Goal: Information Seeking & Learning: Learn about a topic

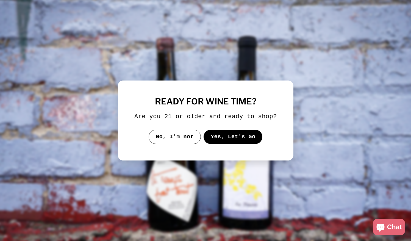
click at [237, 135] on button "Yes, Let's Go" at bounding box center [232, 137] width 59 height 14
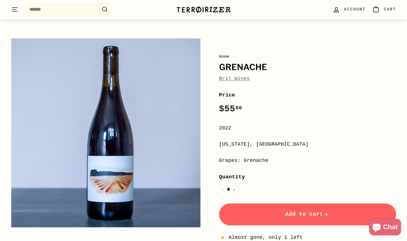
scroll to position [27, 0]
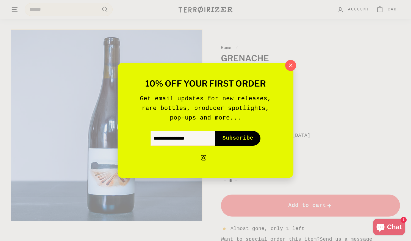
drag, startPoint x: 291, startPoint y: 66, endPoint x: 294, endPoint y: 66, distance: 3.0
click at [292, 66] on icon "button" at bounding box center [291, 66] width 8 height 8
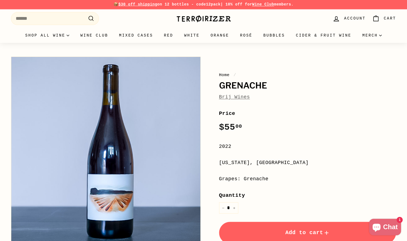
scroll to position [0, 0]
click at [241, 97] on link "Brij Wines" at bounding box center [234, 97] width 31 height 5
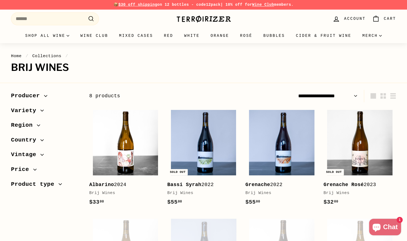
click at [40, 112] on icon "button" at bounding box center [41, 110] width 3 height 3
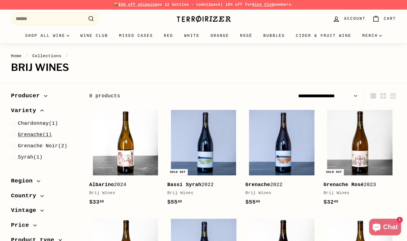
click at [29, 135] on span "Grenache" at bounding box center [30, 134] width 25 height 5
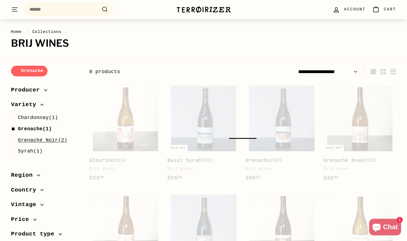
scroll to position [68, 0]
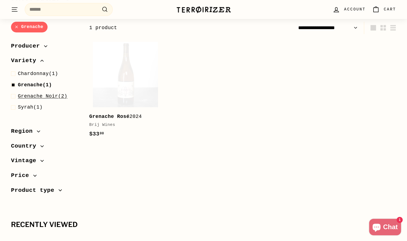
click at [52, 97] on span "Grenache Noir" at bounding box center [38, 95] width 40 height 5
